Goal: Task Accomplishment & Management: Manage account settings

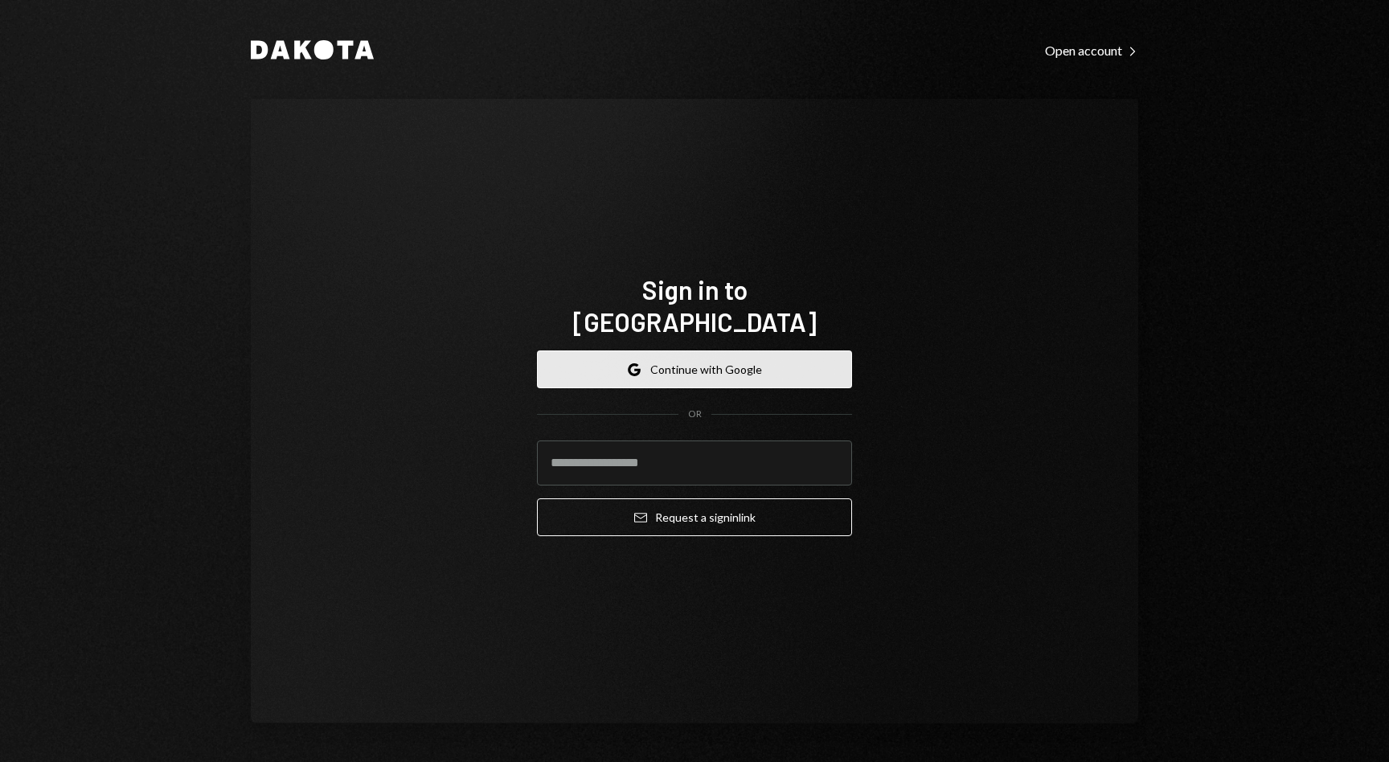
click at [673, 350] on button "Google Continue with Google" at bounding box center [694, 369] width 315 height 38
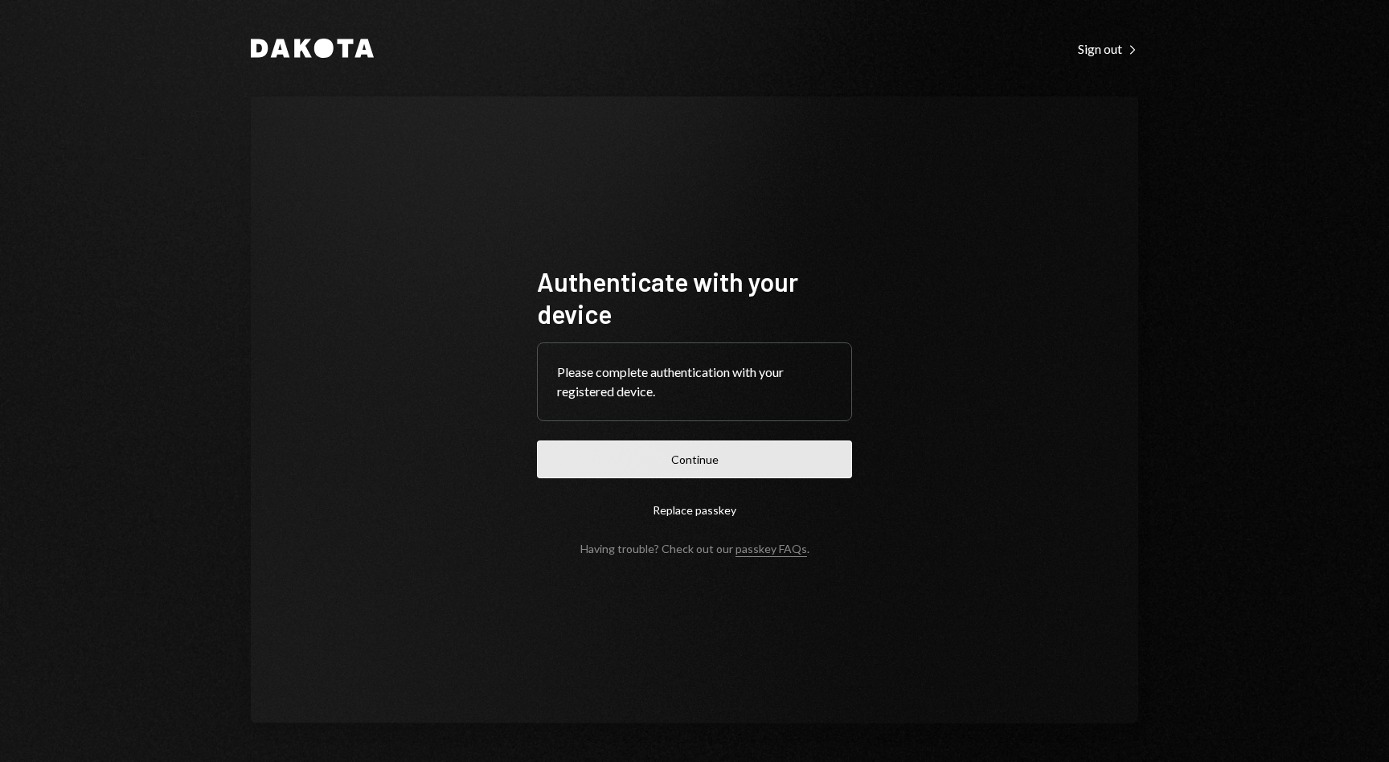
click at [688, 459] on button "Continue" at bounding box center [694, 460] width 315 height 38
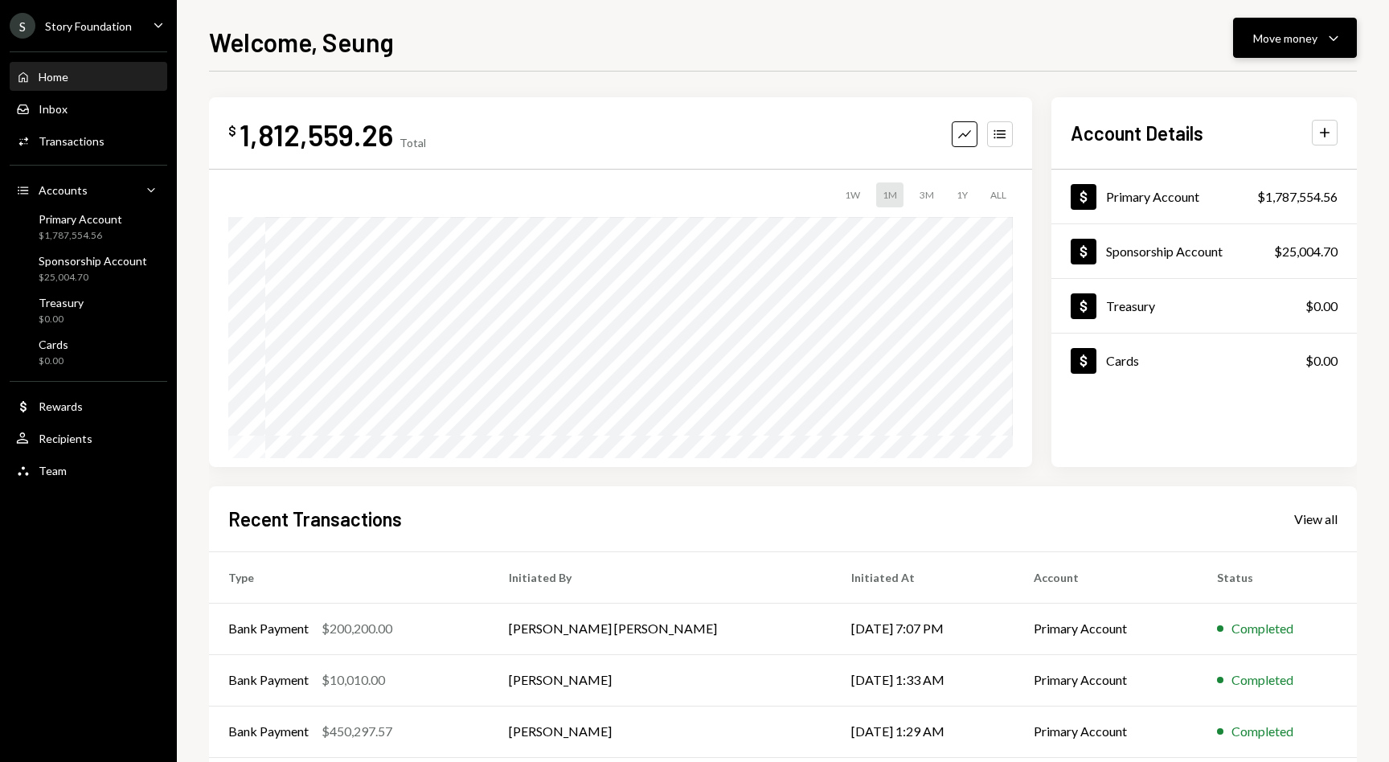
click at [1313, 34] on div "Move money" at bounding box center [1285, 38] width 64 height 17
click at [1109, 19] on div "Welcome, Seung Move money Caret Down $ 1,812,559.26 Total Graph Accounts 1W 1M …" at bounding box center [783, 381] width 1212 height 762
click at [128, 39] on ul "S Story Foundation Caret Down Home Home Inbox Inbox Activities Transactions Acc…" at bounding box center [88, 244] width 177 height 488
click at [149, 16] on div "S Story Foundation Caret Down" at bounding box center [88, 26] width 177 height 26
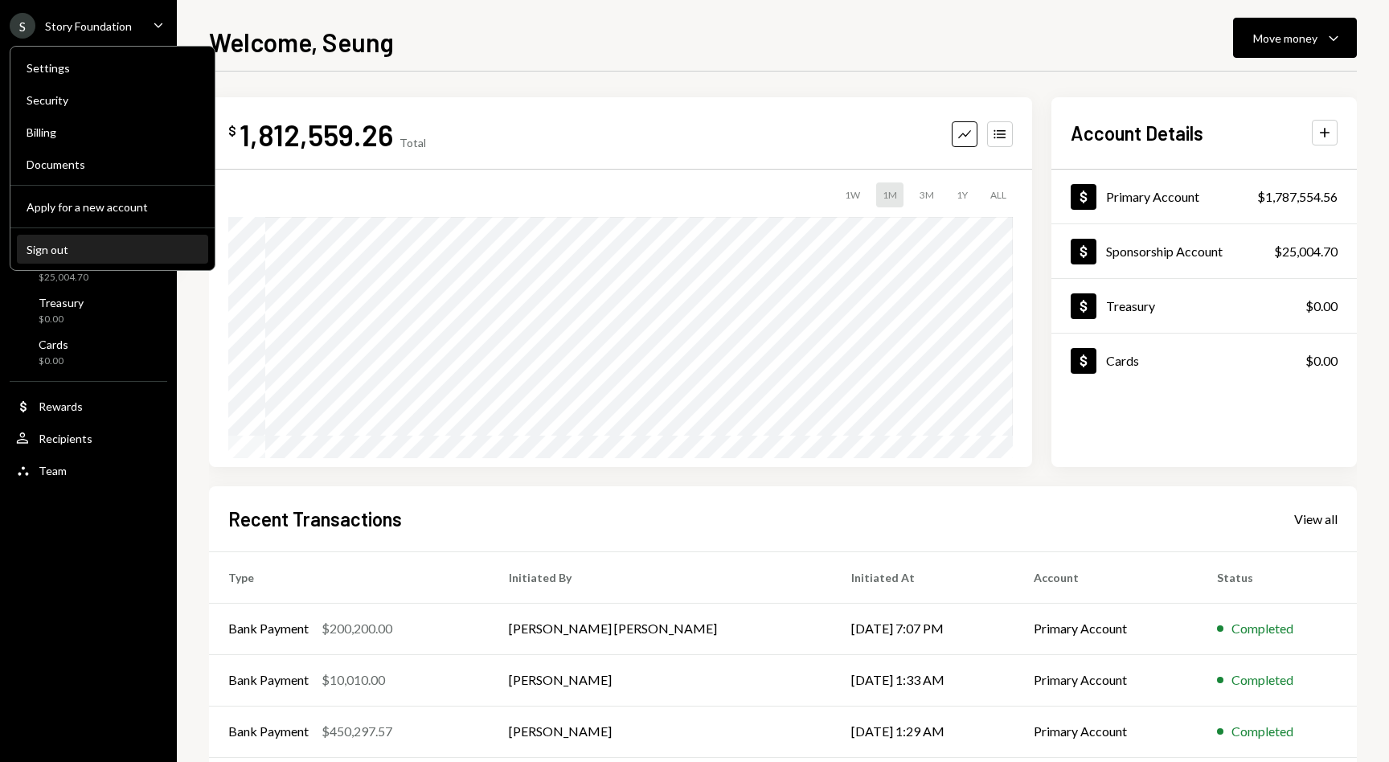
click at [80, 256] on div "Sign out" at bounding box center [113, 250] width 172 height 14
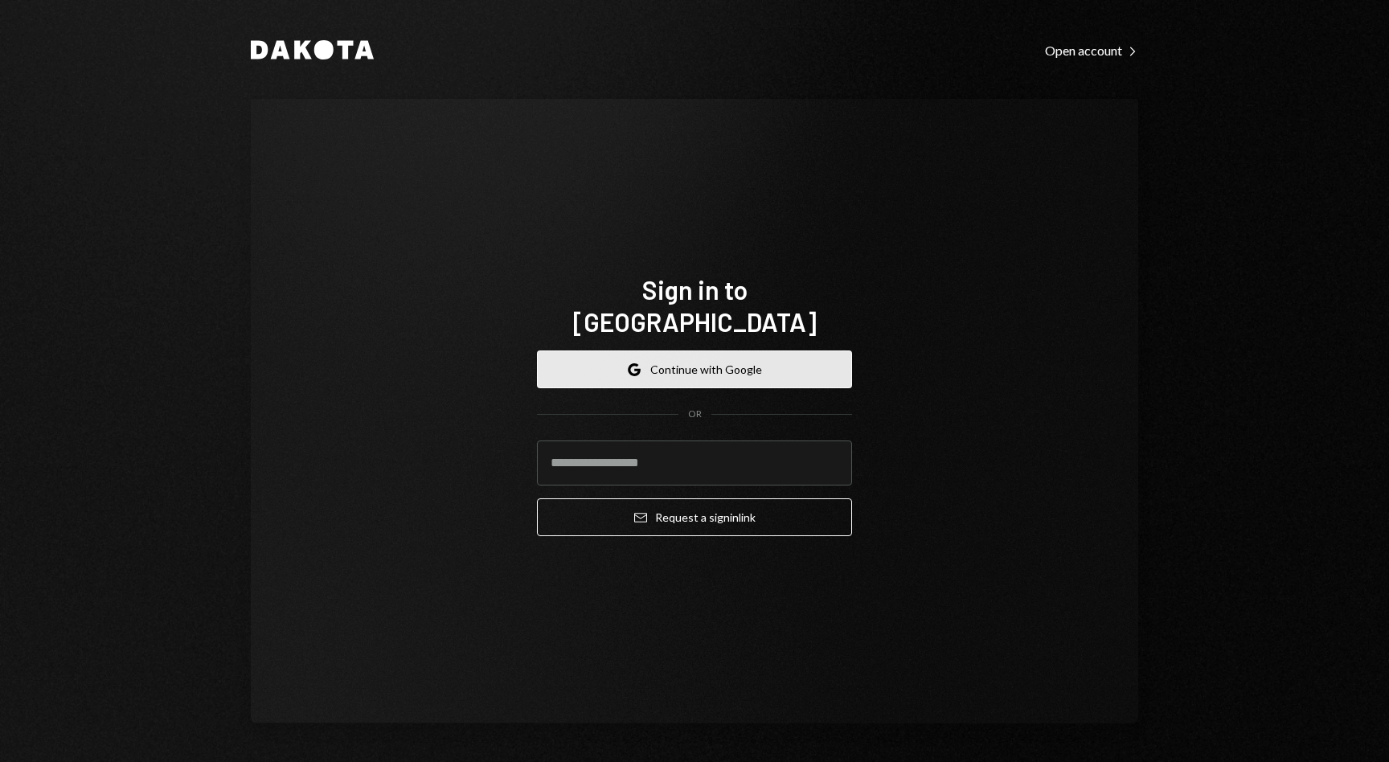
click at [666, 350] on button "Google Continue with Google" at bounding box center [694, 369] width 315 height 38
